Goal: Transaction & Acquisition: Purchase product/service

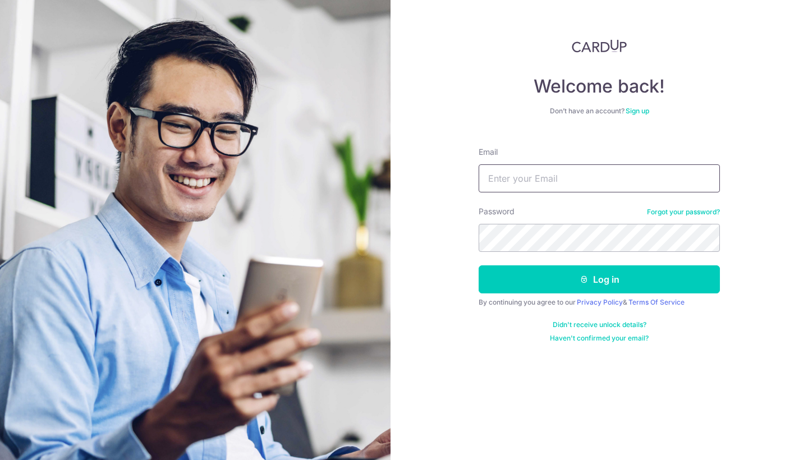
type input "[EMAIL_ADDRESS][DOMAIN_NAME]"
click at [599, 279] on button "Log in" at bounding box center [599, 279] width 241 height 28
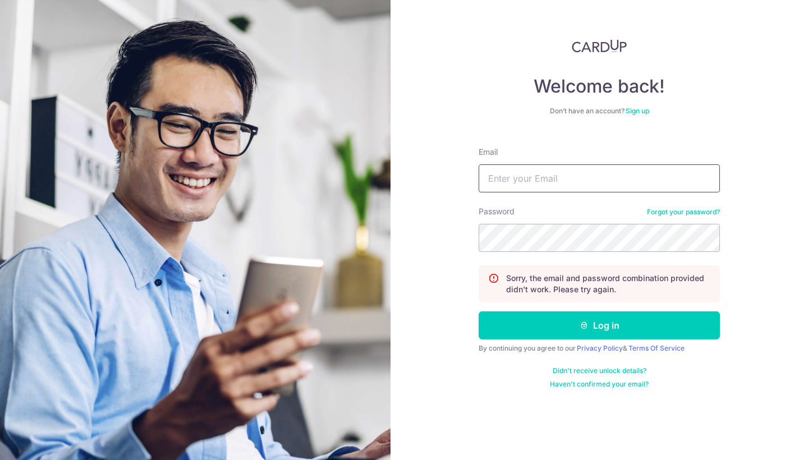
click at [596, 186] on input "Email" at bounding box center [599, 178] width 241 height 28
type input "t"
type input "[EMAIL_ADDRESS][DOMAIN_NAME]"
click at [599, 325] on button "Log in" at bounding box center [599, 325] width 241 height 28
type input "[EMAIL_ADDRESS][DOMAIN_NAME]"
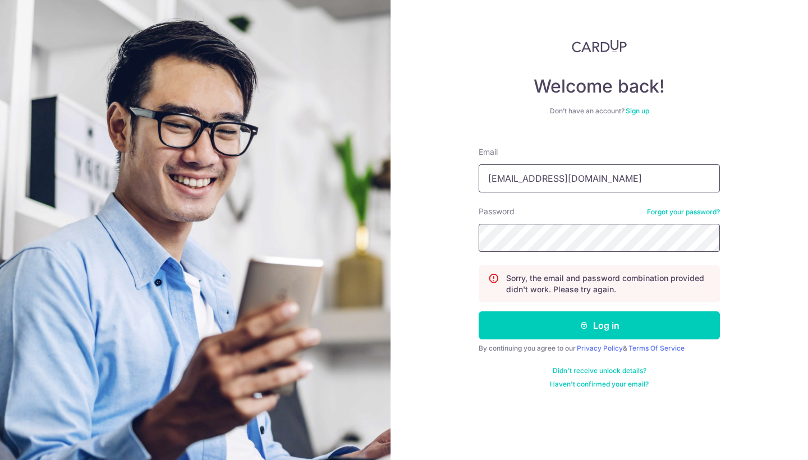
click at [599, 325] on button "Log in" at bounding box center [599, 325] width 241 height 28
type input "[EMAIL_ADDRESS][DOMAIN_NAME]"
click at [599, 325] on button "Log in" at bounding box center [599, 325] width 241 height 28
type input "[EMAIL_ADDRESS][DOMAIN_NAME]"
click at [599, 325] on button "Log in" at bounding box center [599, 325] width 241 height 28
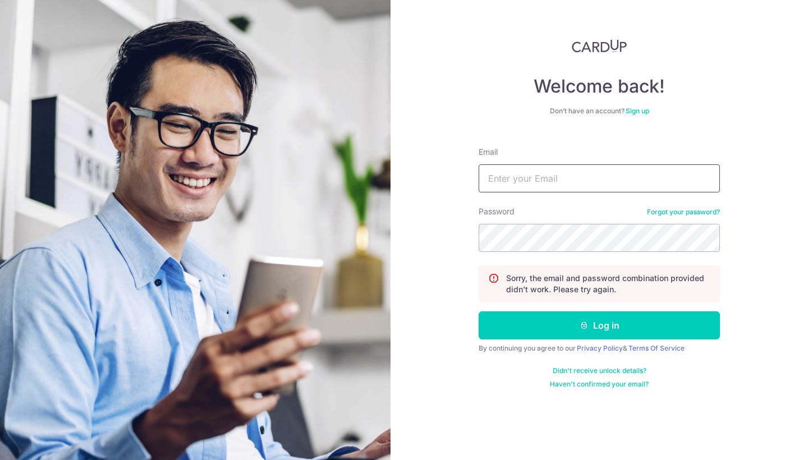
type input "[EMAIL_ADDRESS][DOMAIN_NAME]"
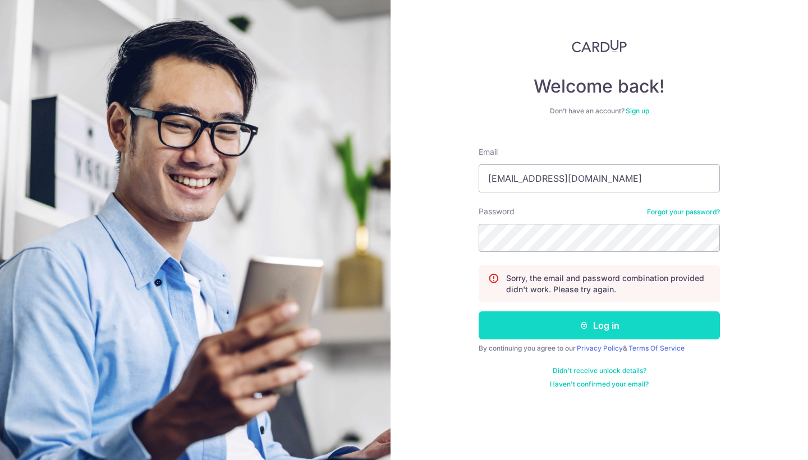
click at [548, 323] on button "Log in" at bounding box center [599, 325] width 241 height 28
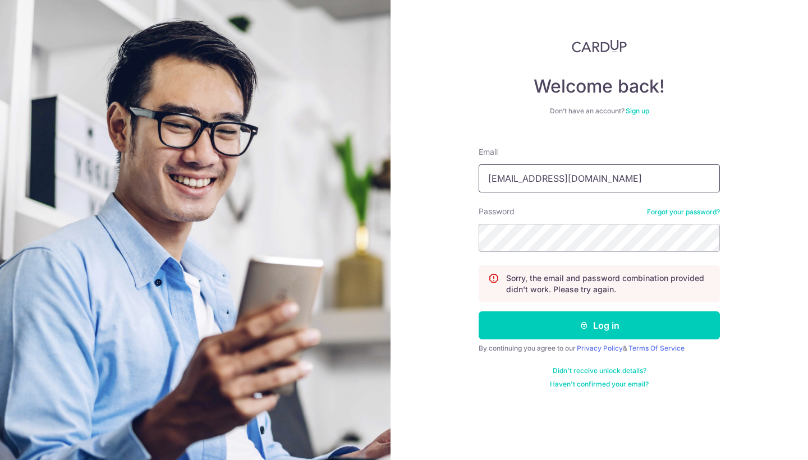
type input "[EMAIL_ADDRESS][DOMAIN_NAME]"
click at [599, 325] on button "Log in" at bounding box center [599, 325] width 241 height 28
click at [678, 210] on link "Forgot your password?" at bounding box center [683, 212] width 73 height 9
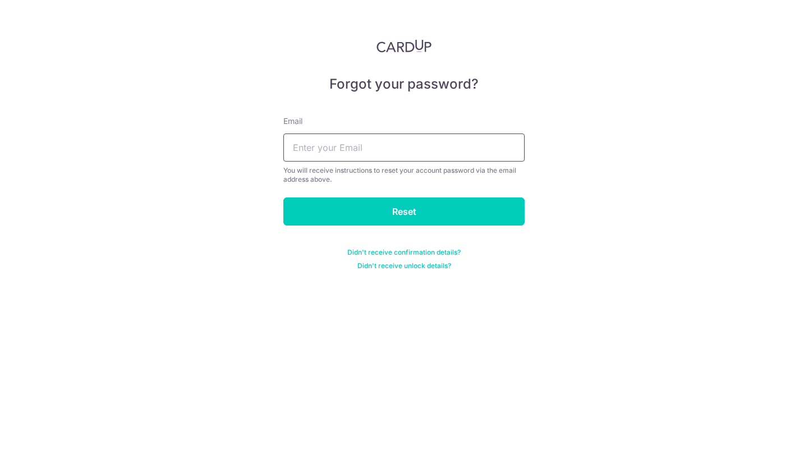
click at [435, 145] on input "text" at bounding box center [403, 148] width 241 height 28
type input "ykei.chan@gmail.com"
click at [404, 212] on input "Reset" at bounding box center [403, 212] width 241 height 28
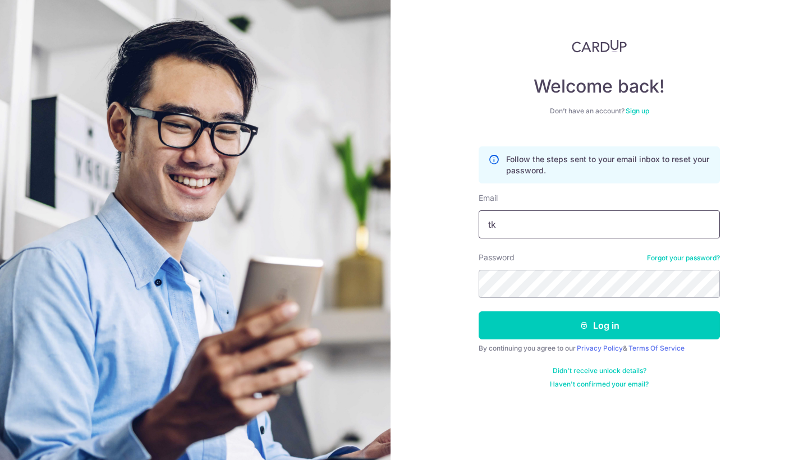
type input "t"
type input "ykei.chan@gmail.com"
click at [599, 325] on button "Log in" at bounding box center [599, 325] width 241 height 28
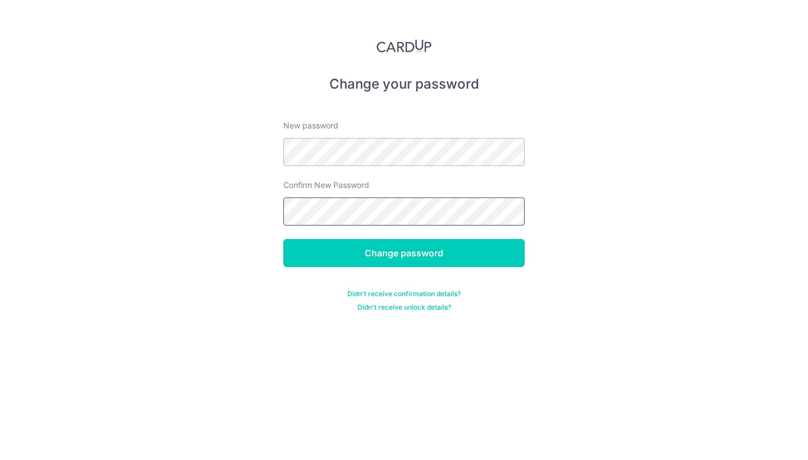
click at [404, 253] on input "Change password" at bounding box center [403, 253] width 241 height 28
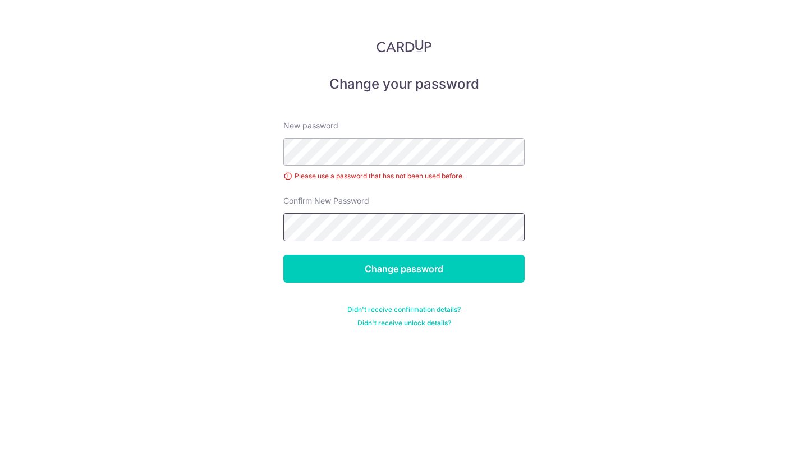
click at [404, 269] on input "Change password" at bounding box center [403, 269] width 241 height 28
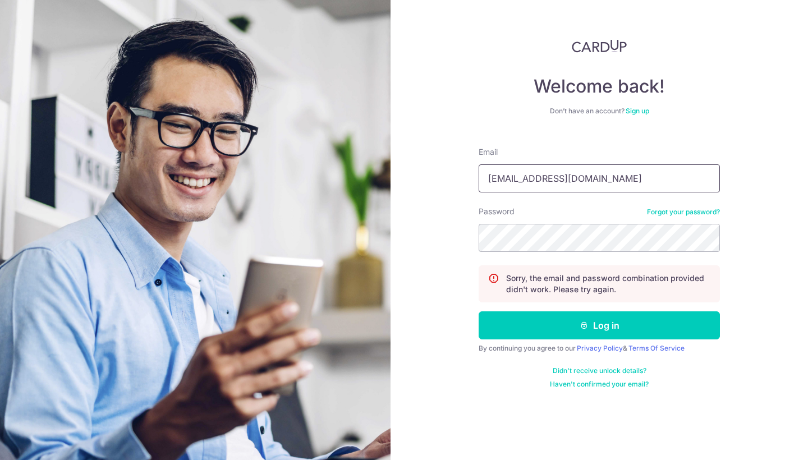
type input "ykei.chan@gmail.com"
click at [599, 325] on button "Log in" at bounding box center [599, 325] width 241 height 28
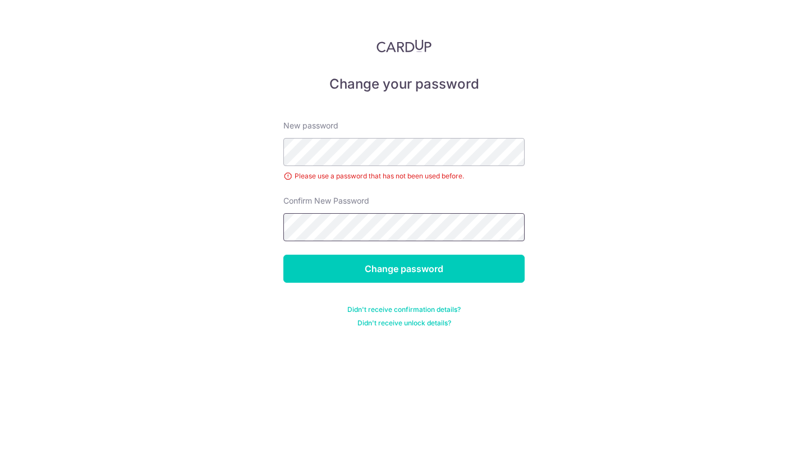
click at [404, 269] on input "Change password" at bounding box center [403, 269] width 241 height 28
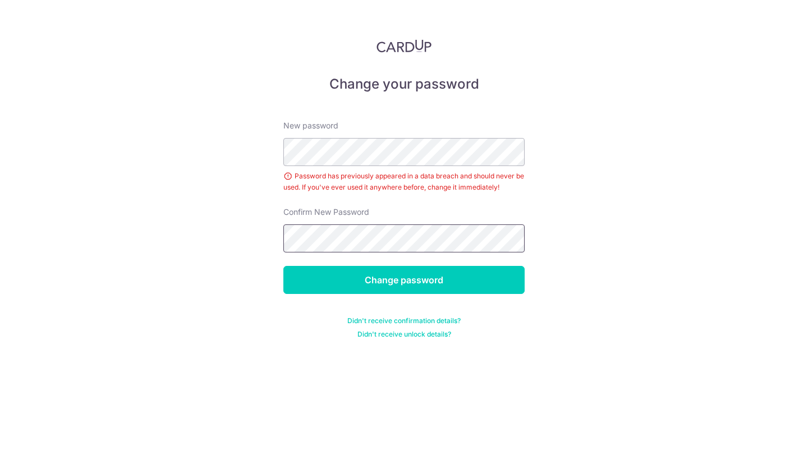
click at [404, 280] on input "Change password" at bounding box center [403, 280] width 241 height 28
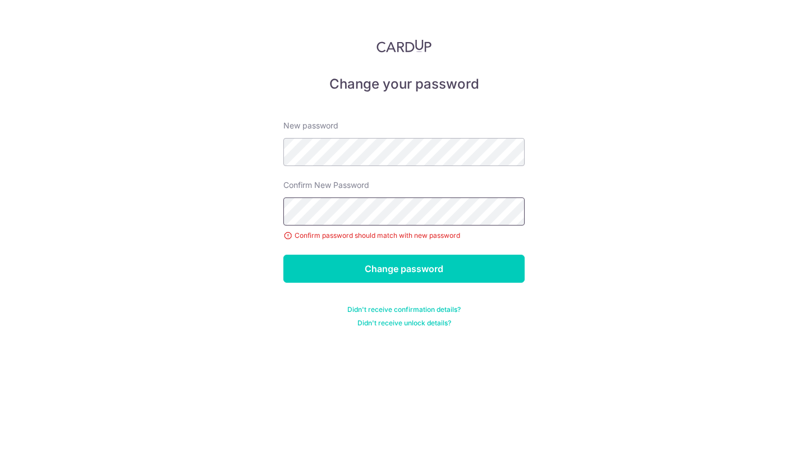
click at [404, 269] on input "Change password" at bounding box center [403, 269] width 241 height 28
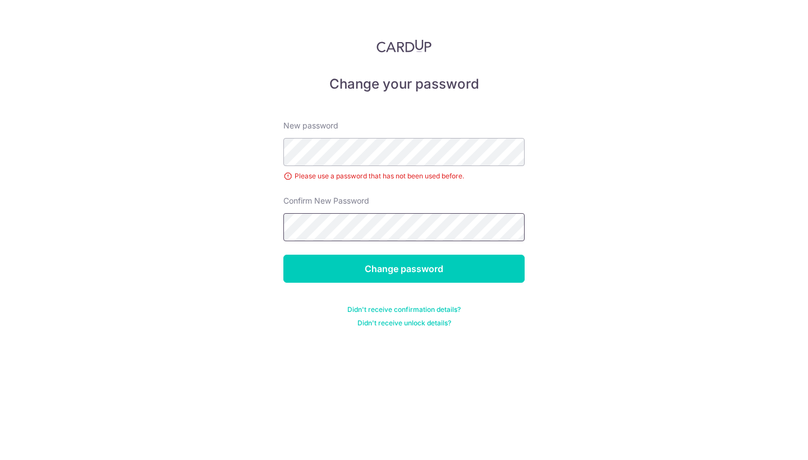
click at [404, 269] on input "Change password" at bounding box center [403, 269] width 241 height 28
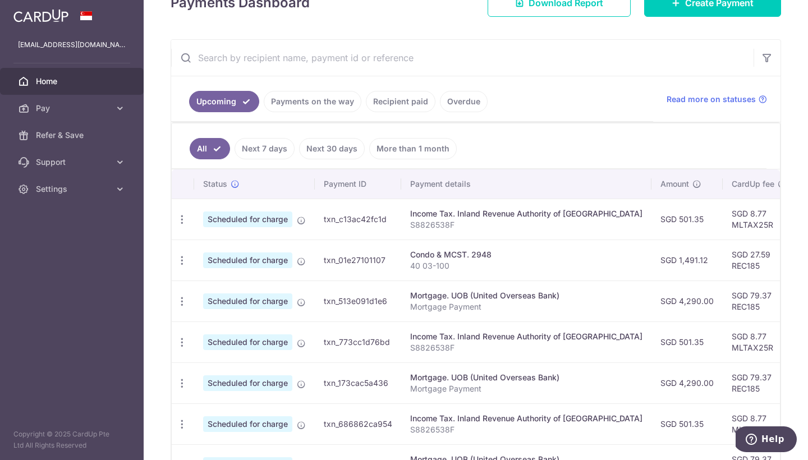
scroll to position [198, 0]
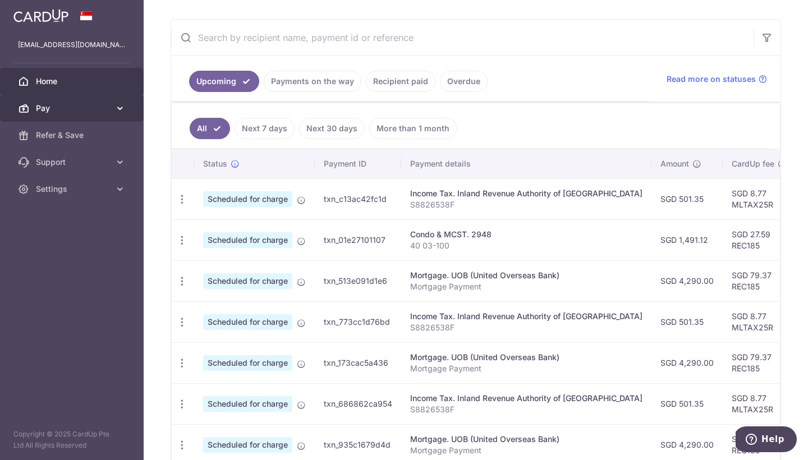
click at [117, 106] on icon at bounding box center [119, 108] width 11 height 11
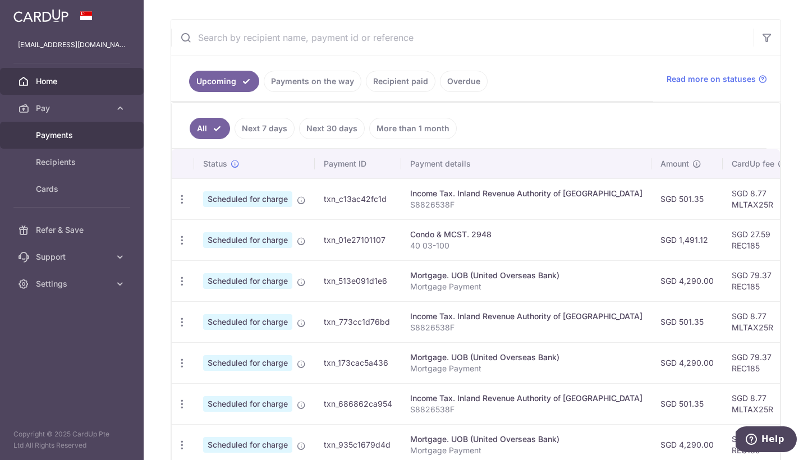
click at [98, 131] on span "Payments" at bounding box center [73, 135] width 74 height 11
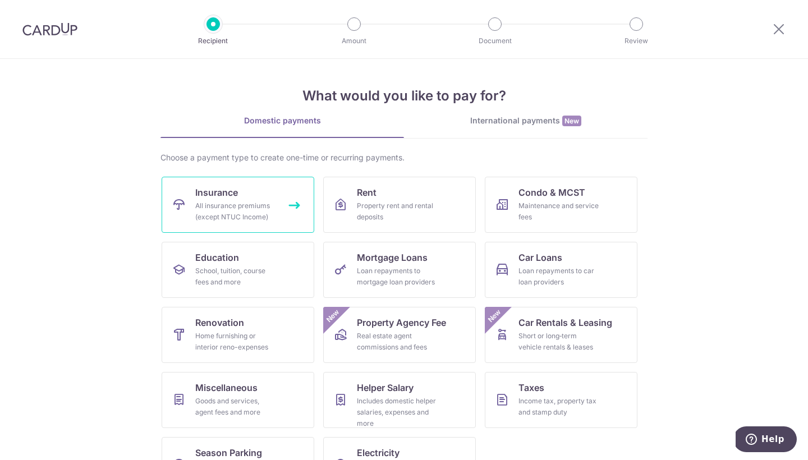
click at [227, 218] on div "All insurance premiums (except NTUC Income)" at bounding box center [235, 211] width 81 height 22
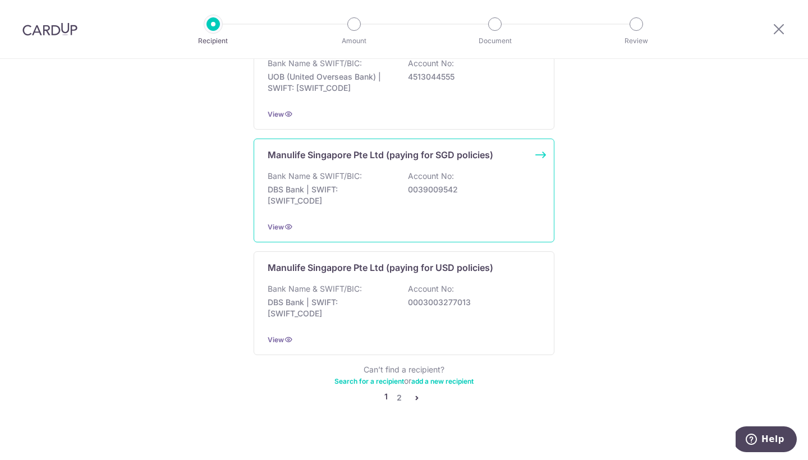
scroll to position [1072, 0]
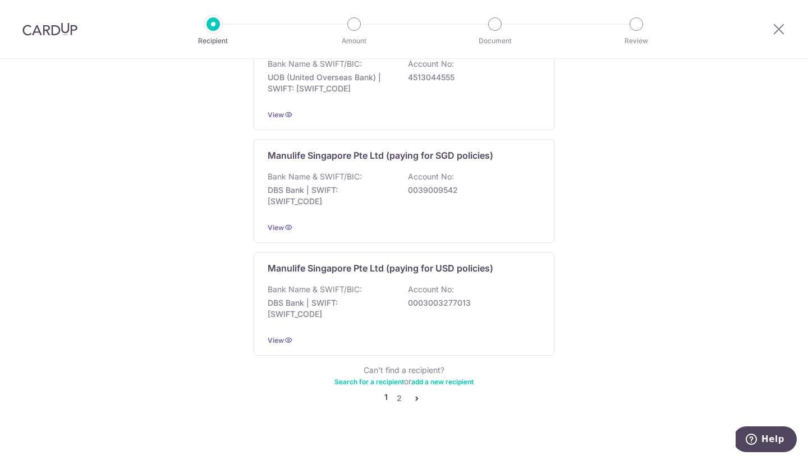
click at [415, 394] on icon "pager" at bounding box center [416, 398] width 9 height 9
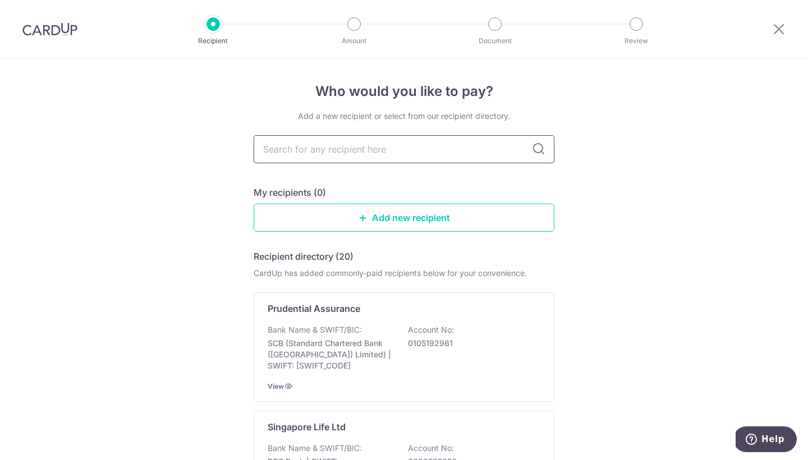
scroll to position [0, 0]
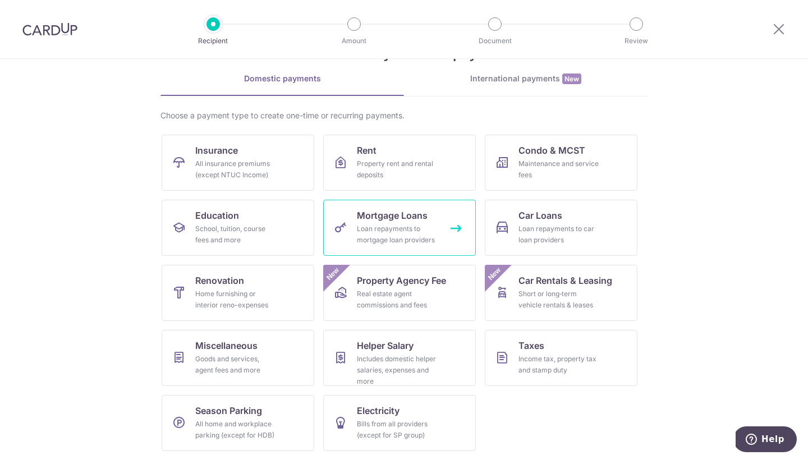
scroll to position [42, 0]
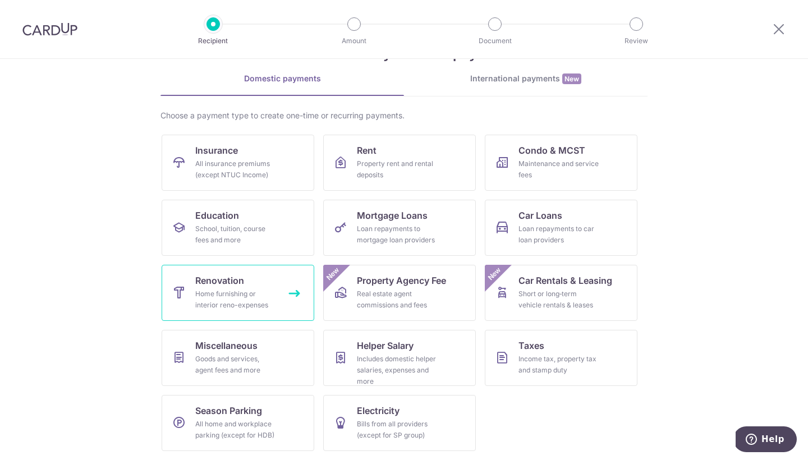
click at [270, 291] on div "Home furnishing or interior reno-expenses" at bounding box center [235, 299] width 81 height 22
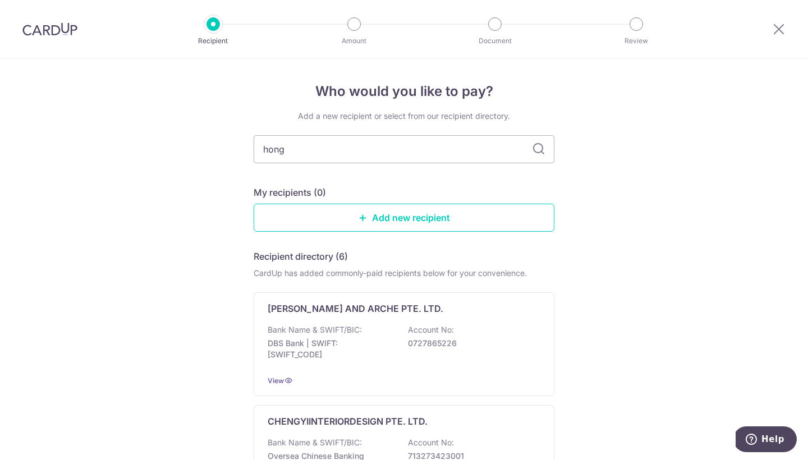
type input "hong"
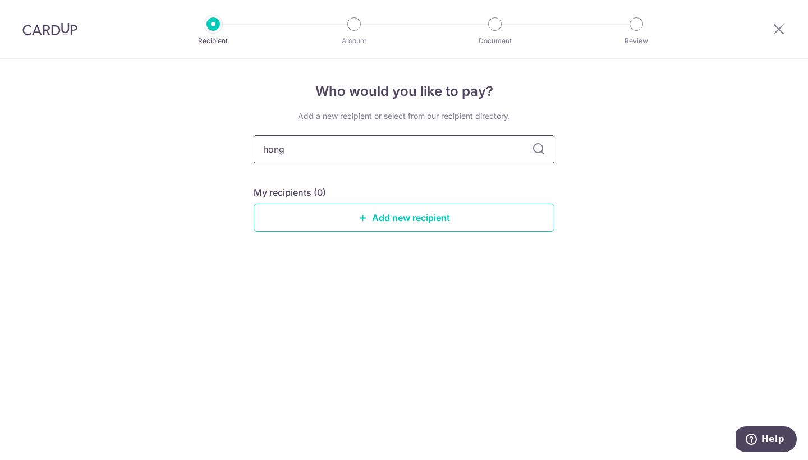
click at [439, 160] on input "hong" at bounding box center [404, 149] width 301 height 28
click at [419, 149] on input "hong" at bounding box center [404, 149] width 301 height 28
type input "h"
click at [495, 194] on div "My recipients (0)" at bounding box center [404, 192] width 301 height 13
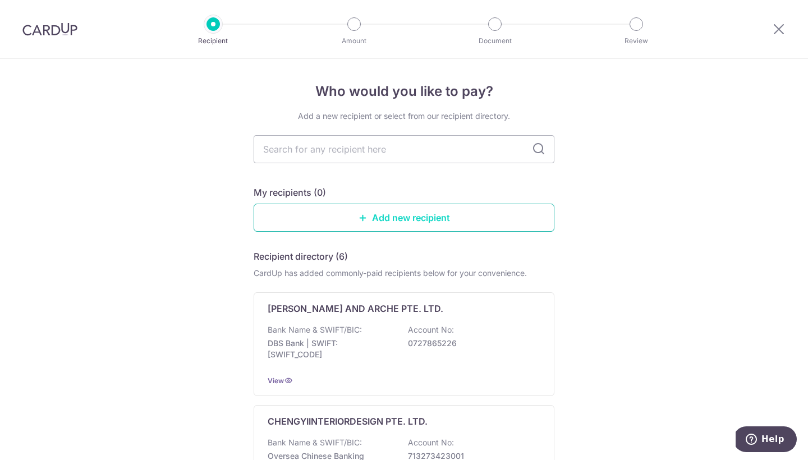
click at [384, 215] on link "Add new recipient" at bounding box center [404, 218] width 301 height 28
